Goal: Task Accomplishment & Management: Manage account settings

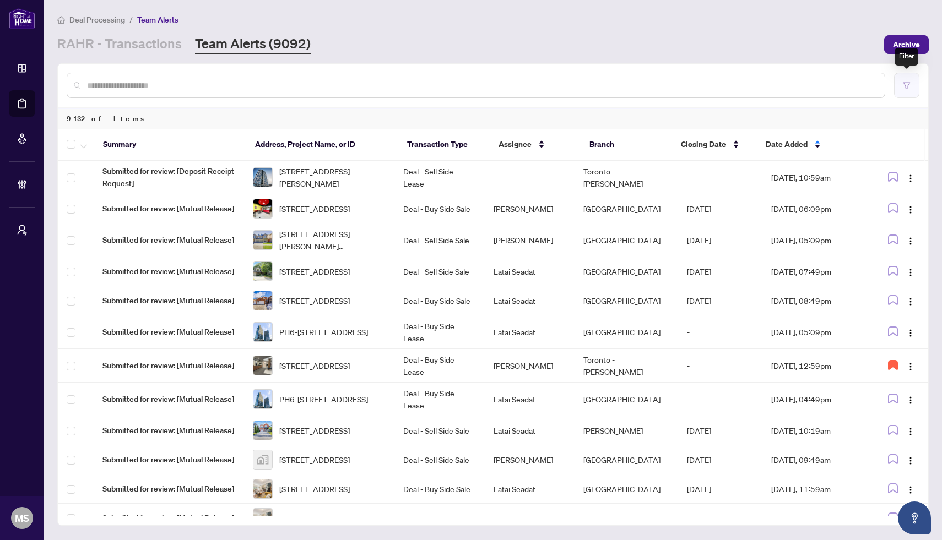
click at [901, 88] on button "button" at bounding box center [906, 85] width 25 height 25
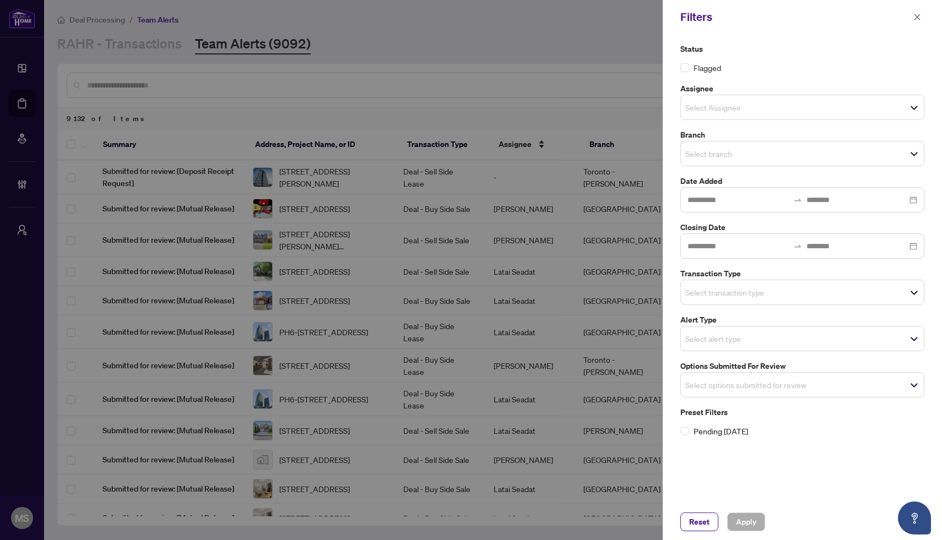
click at [902, 88] on label "Assignee" at bounding box center [802, 89] width 244 height 12
click at [497, 195] on div at bounding box center [471, 270] width 942 height 540
click at [178, 72] on div at bounding box center [471, 270] width 942 height 540
click at [182, 48] on div at bounding box center [471, 270] width 942 height 540
click at [766, 351] on div "Select alert type" at bounding box center [802, 338] width 244 height 25
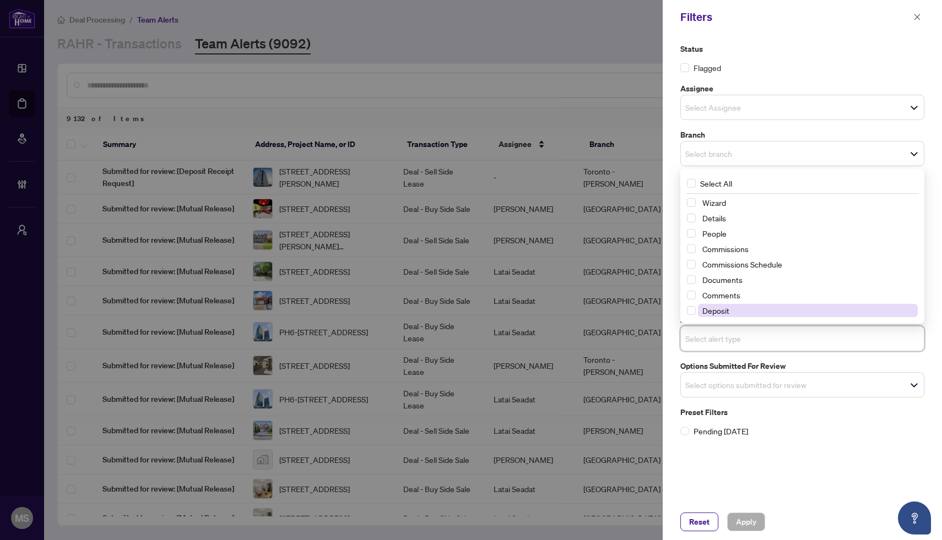
click at [728, 306] on span "Deposit" at bounding box center [715, 311] width 27 height 10
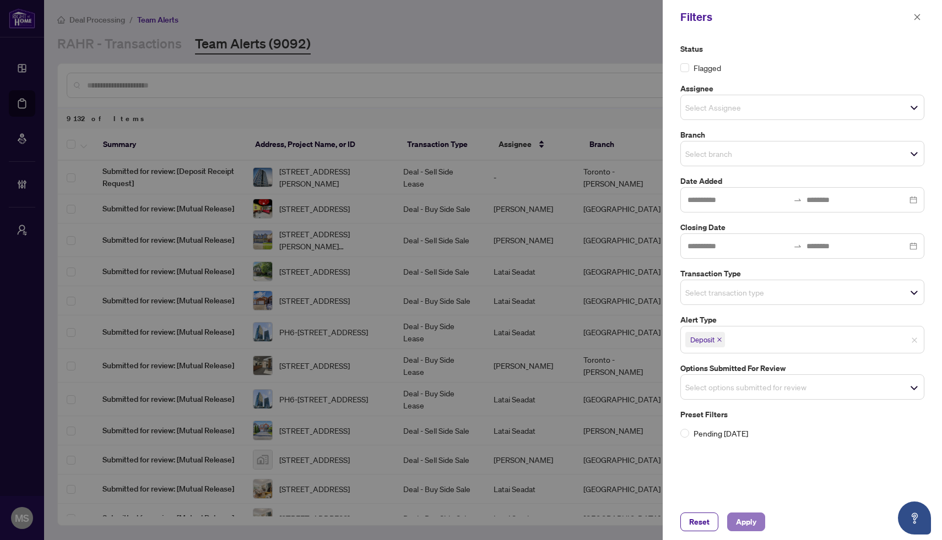
click at [753, 522] on span "Apply" at bounding box center [746, 522] width 20 height 18
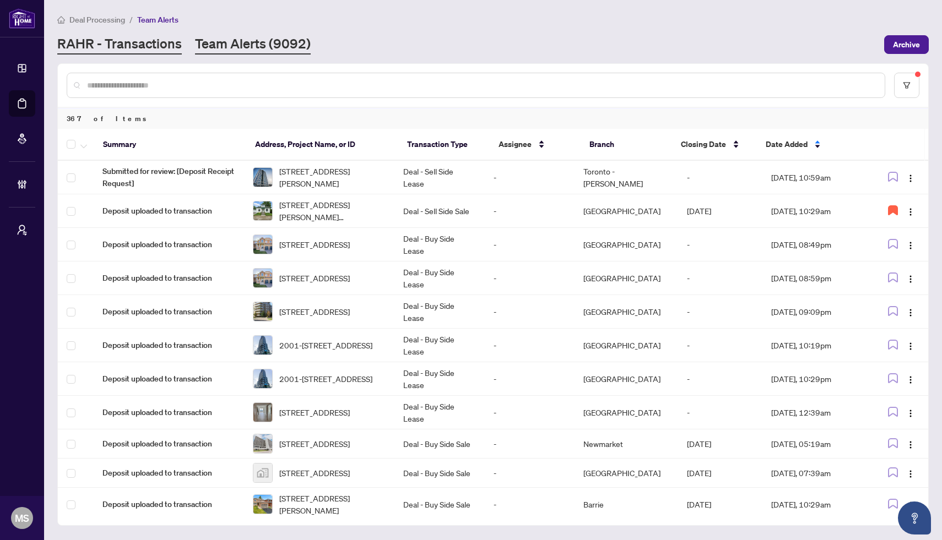
click at [150, 51] on link "RAHR - Transactions" at bounding box center [119, 45] width 124 height 20
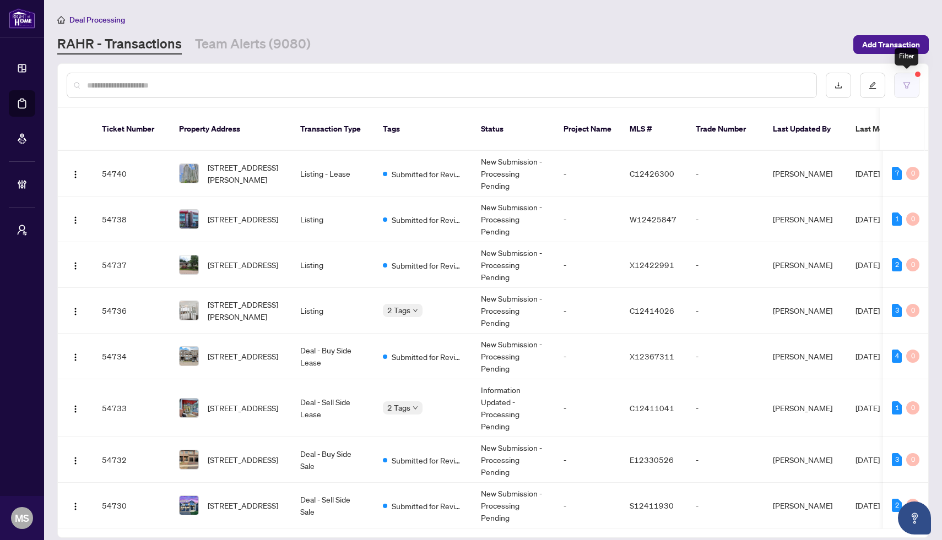
click at [910, 91] on button "button" at bounding box center [906, 85] width 25 height 25
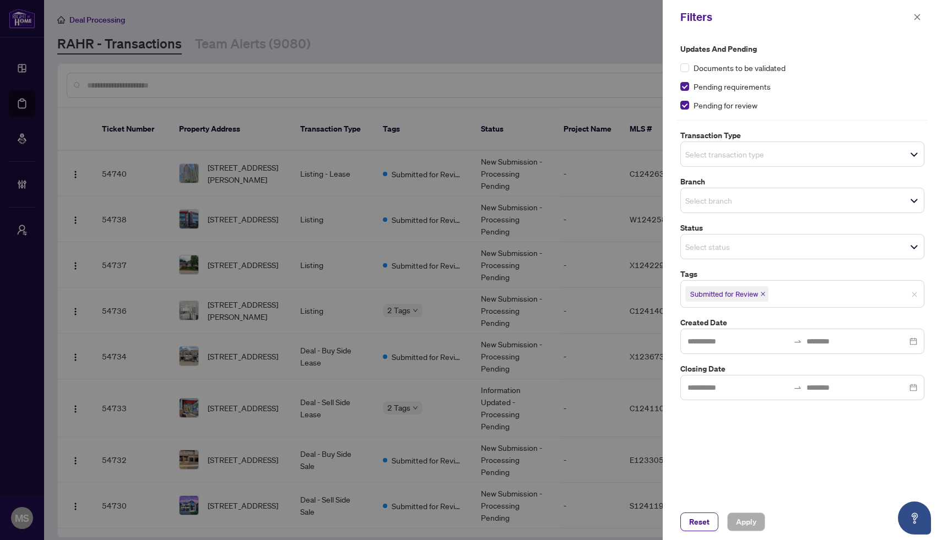
click at [495, 266] on div at bounding box center [471, 270] width 942 height 540
click at [279, 214] on div at bounding box center [471, 270] width 942 height 540
click at [913, 17] on icon "close" at bounding box center [917, 17] width 8 height 8
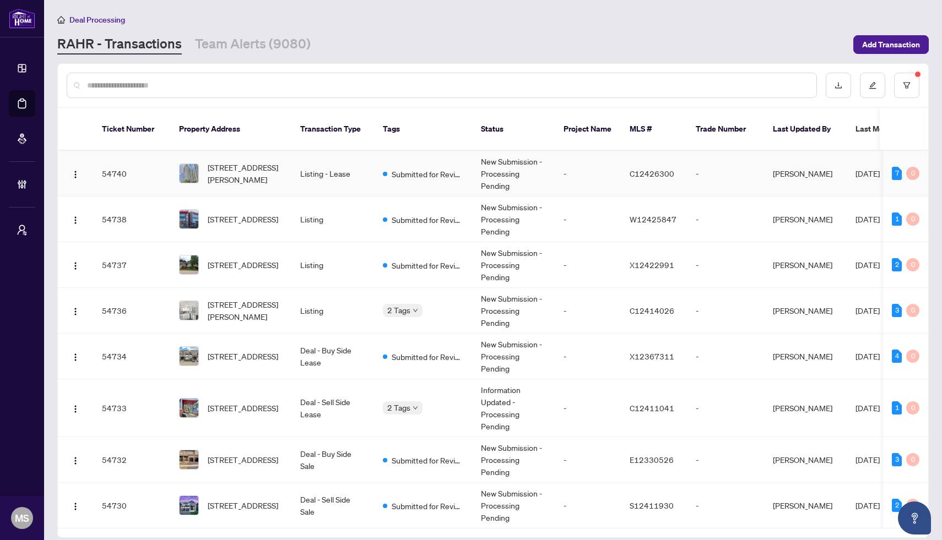
click at [267, 165] on span "[STREET_ADDRESS][PERSON_NAME]" at bounding box center [245, 173] width 75 height 24
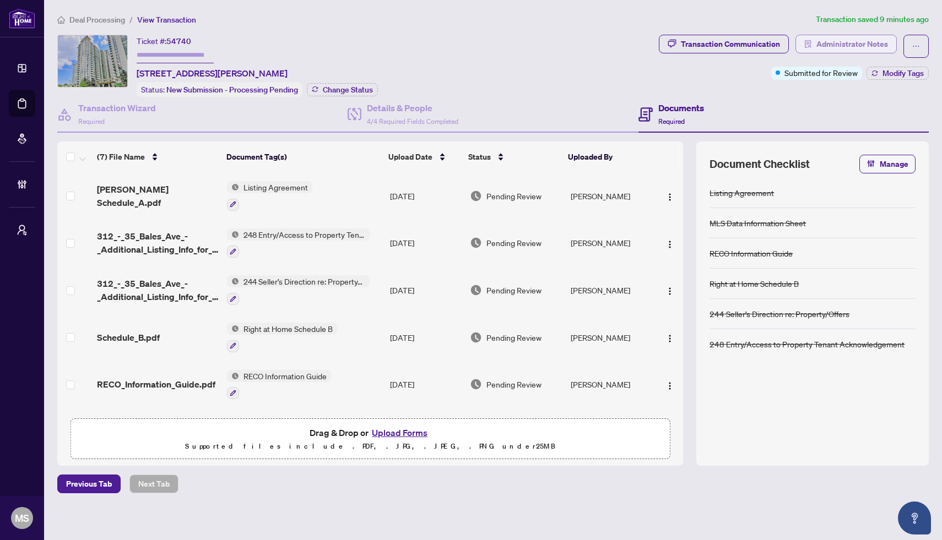
click at [834, 46] on span "Administrator Notes" at bounding box center [852, 44] width 72 height 18
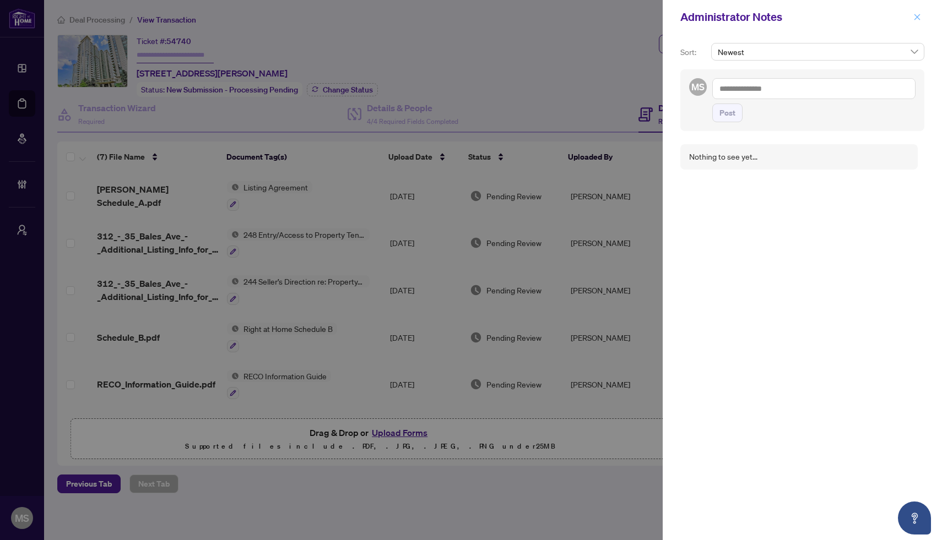
click at [922, 17] on button "button" at bounding box center [917, 16] width 14 height 13
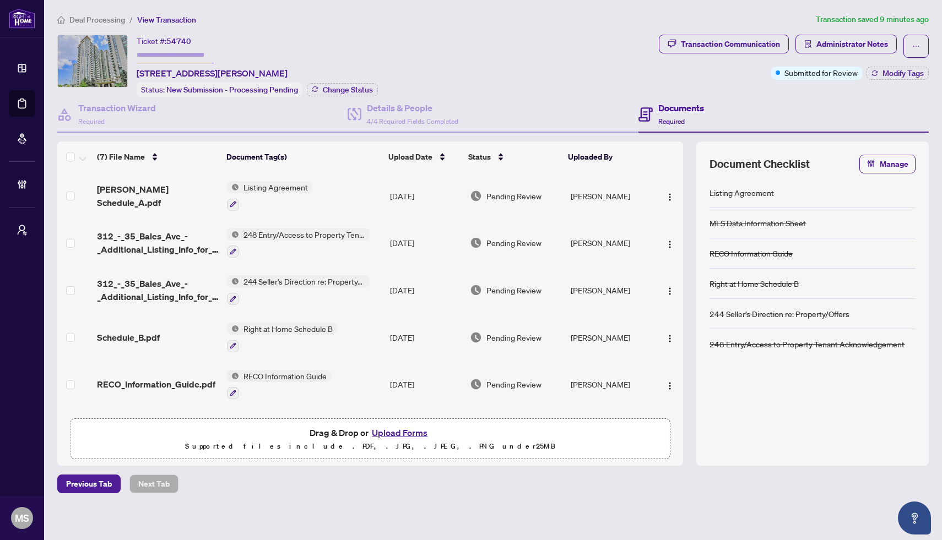
click at [89, 15] on span "Deal Processing" at bounding box center [97, 20] width 56 height 10
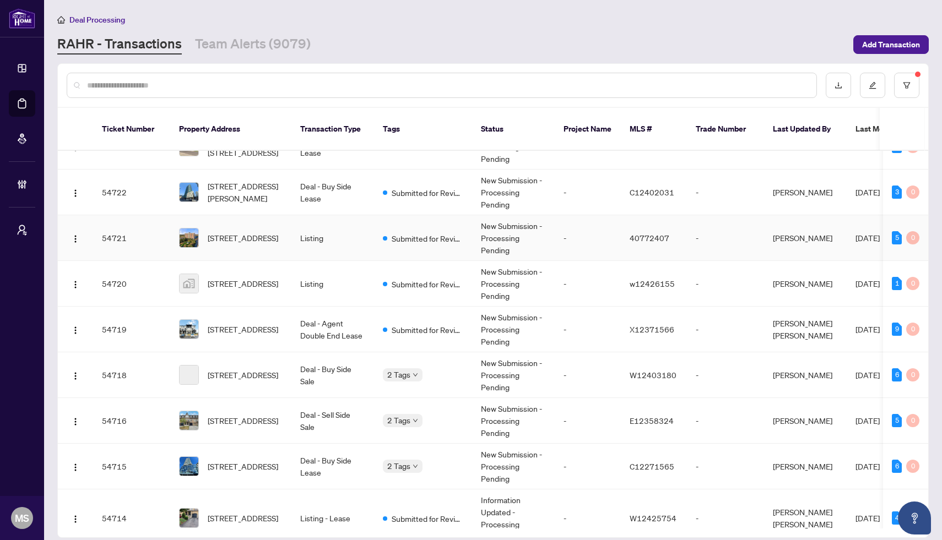
scroll to position [564, 0]
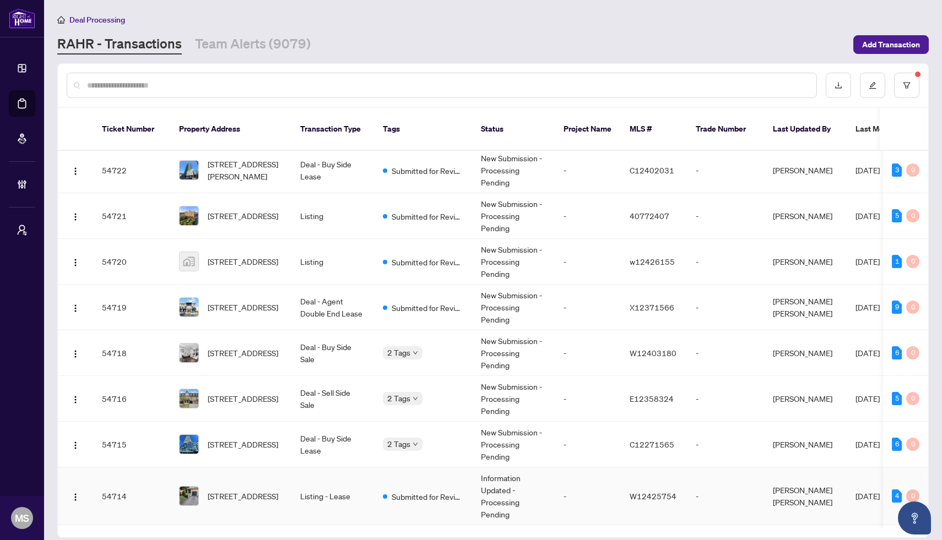
click at [825, 486] on td "[PERSON_NAME] [PERSON_NAME]" at bounding box center [805, 496] width 83 height 58
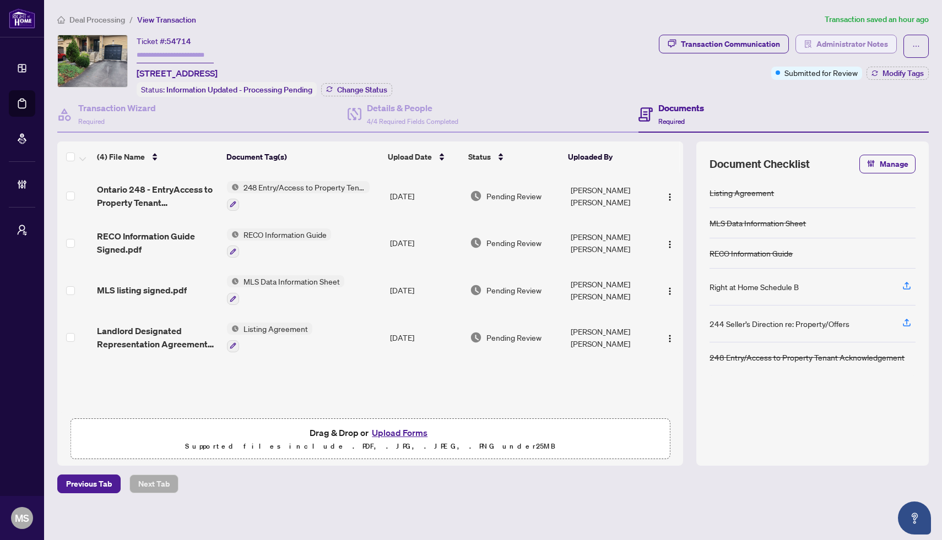
click at [836, 48] on span "Administrator Notes" at bounding box center [852, 44] width 72 height 18
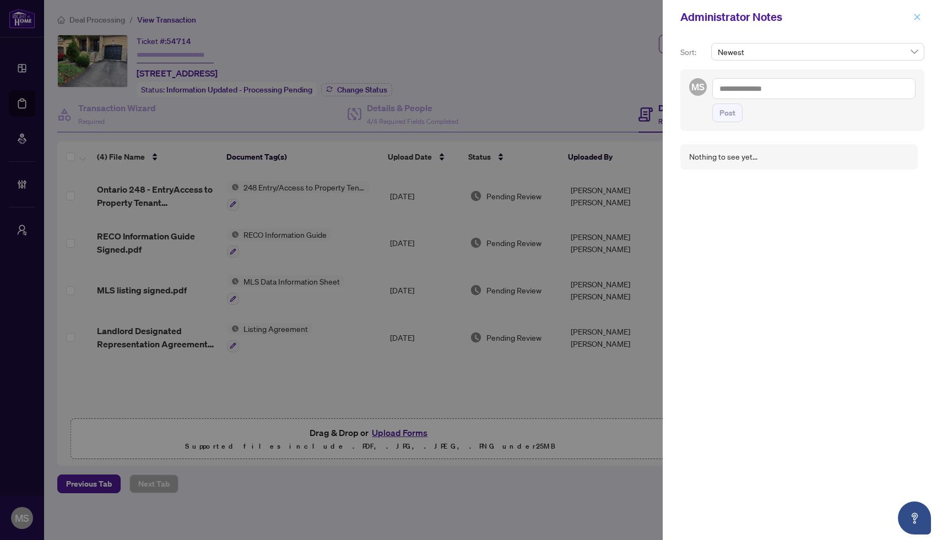
click at [916, 20] on icon "close" at bounding box center [917, 17] width 8 height 8
